Goal: Task Accomplishment & Management: Use online tool/utility

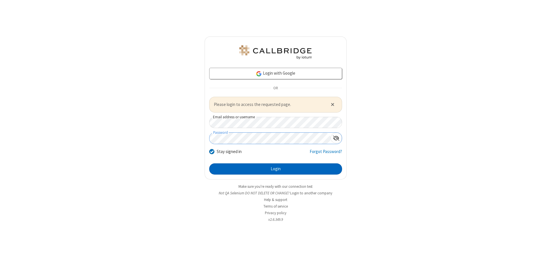
click at [276, 169] on button "Login" at bounding box center [275, 168] width 133 height 11
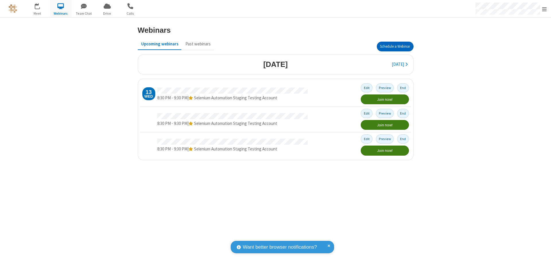
click at [395, 47] on button "Schedule a Webinar" at bounding box center [395, 47] width 37 height 10
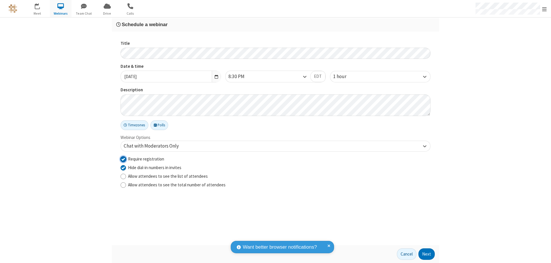
click at [123, 159] on input "Require registration" at bounding box center [123, 159] width 5 height 6
checkbox input "false"
click at [427, 254] on button "Next" at bounding box center [427, 253] width 16 height 11
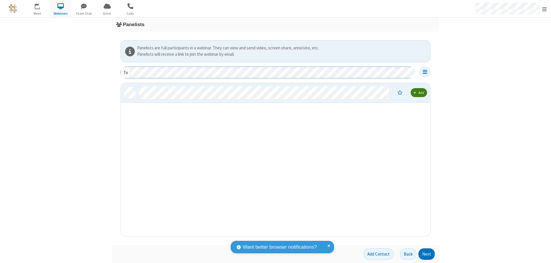
scroll to position [149, 305]
click at [427, 254] on button "Next" at bounding box center [427, 253] width 16 height 11
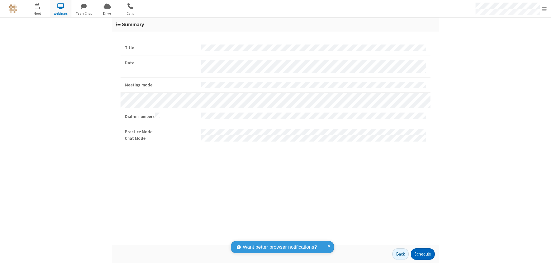
click at [423, 254] on button "Schedule" at bounding box center [423, 253] width 24 height 11
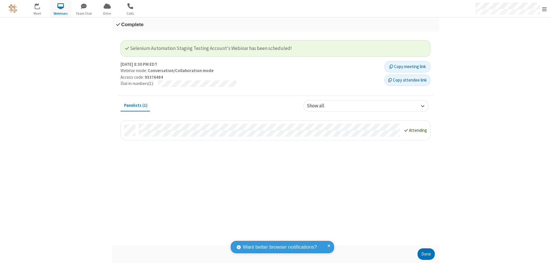
click at [426, 254] on button "Done" at bounding box center [426, 253] width 17 height 11
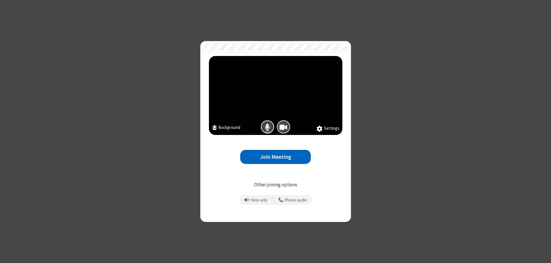
click at [276, 157] on button "Join Meeting" at bounding box center [275, 157] width 71 height 14
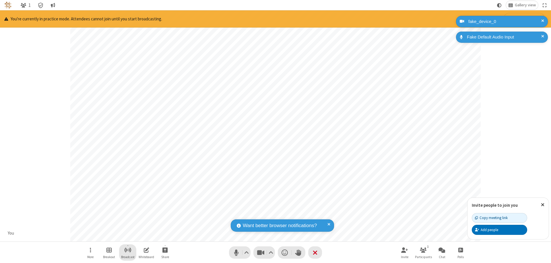
click at [127, 250] on span "Start broadcast" at bounding box center [127, 249] width 7 height 7
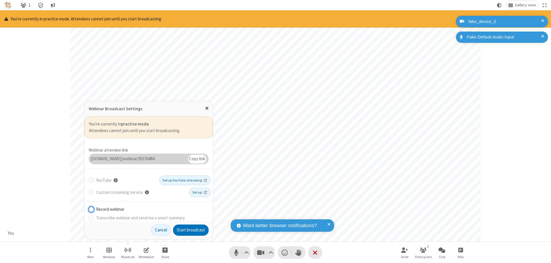
click at [191, 230] on button "Start broadcast" at bounding box center [191, 230] width 36 height 11
